Goal: Task Accomplishment & Management: Use online tool/utility

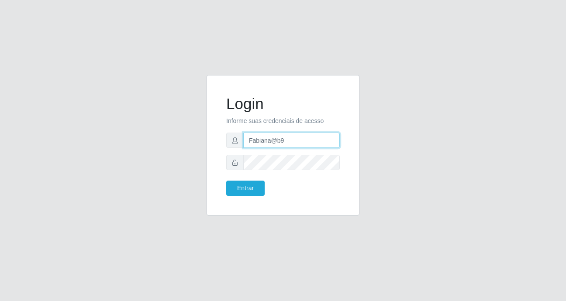
click at [284, 142] on input "Fabiana@b9" at bounding box center [291, 140] width 96 height 15
type input "heloisa@bessa"
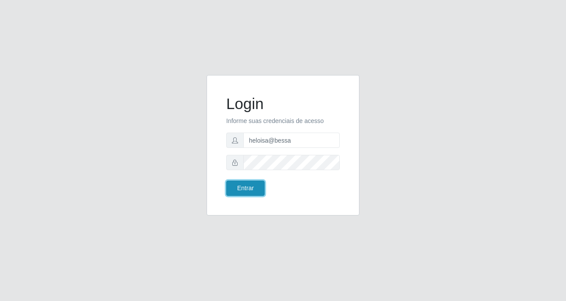
click at [236, 185] on button "Entrar" at bounding box center [245, 188] width 38 height 15
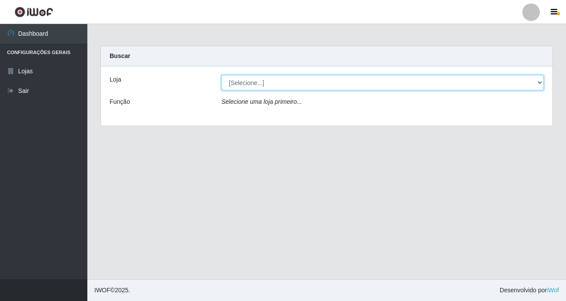
click at [330, 75] on select "[Selecione...] Bemais Supermercados - B9 Bessa" at bounding box center [382, 82] width 322 height 15
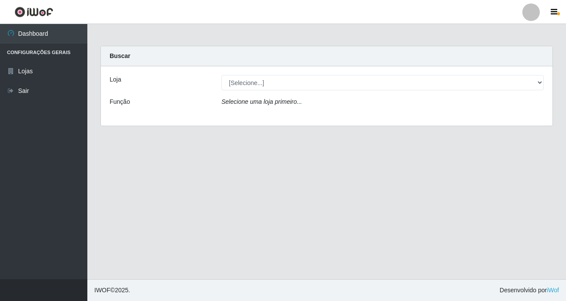
click at [315, 117] on div "Loja [Selecione...] Bemais Supermercados - B9 Bessa Função Selecione uma loja p…" at bounding box center [326, 95] width 451 height 59
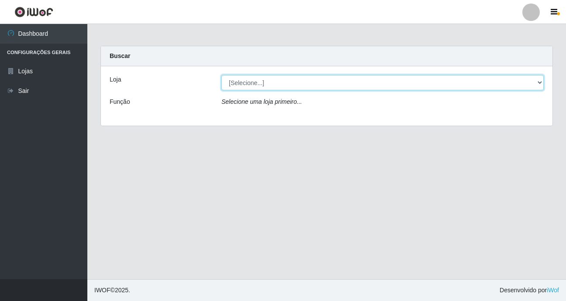
click at [319, 83] on select "[Selecione...] Bemais Supermercados - B9 Bessa" at bounding box center [382, 82] width 322 height 15
select select "410"
click at [221, 75] on select "[Selecione...] Bemais Supermercados - B9 Bessa" at bounding box center [382, 82] width 322 height 15
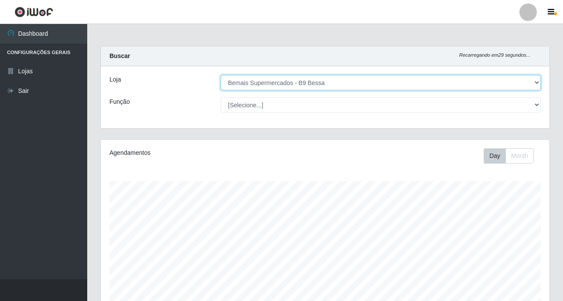
scroll to position [181, 449]
